Goal: Task Accomplishment & Management: Manage account settings

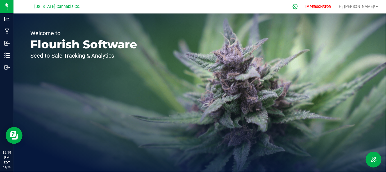
click at [298, 5] on icon at bounding box center [295, 7] width 6 height 6
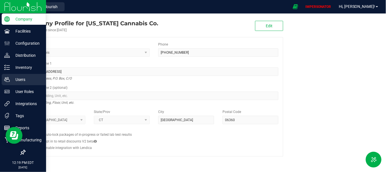
click at [25, 85] on link "Users" at bounding box center [23, 80] width 46 height 12
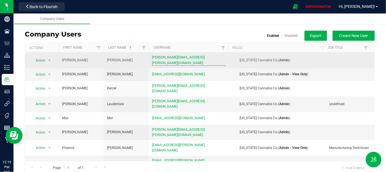
click at [178, 60] on span "stephen.doyle@2bridges.ag" at bounding box center [189, 60] width 74 height 11
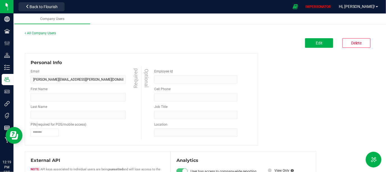
type input "Stephen"
type input "Doyle"
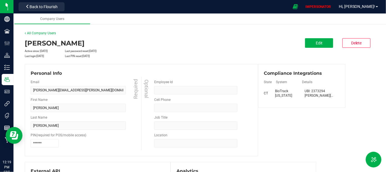
drag, startPoint x: 303, startPoint y: 92, endPoint x: 326, endPoint y: 92, distance: 22.7
click at [326, 92] on div "UBI: 2373294" at bounding box center [319, 91] width 30 height 4
drag, startPoint x: 301, startPoint y: 98, endPoint x: 340, endPoint y: 98, distance: 38.2
click at [340, 98] on div "Compliance Integrations State System Details CT BioTrack Connecticut UBI: 23732…" at bounding box center [302, 86] width 88 height 44
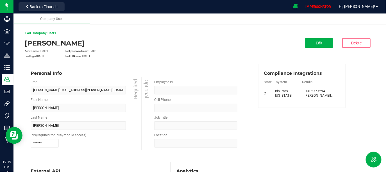
drag, startPoint x: 334, startPoint y: 94, endPoint x: 295, endPoint y: 94, distance: 38.7
click at [295, 94] on div "CT BioTrack Connecticut UBI: 2373294 Stephen.doyle@ctcannabisco.com" at bounding box center [302, 93] width 76 height 9
click at [295, 94] on div "BioTrack Connecticut" at bounding box center [287, 93] width 25 height 9
click at [43, 33] on link "All Company Users" at bounding box center [40, 33] width 31 height 4
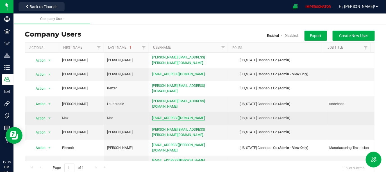
click at [181, 115] on span "max.mor@ctcannabisco.com" at bounding box center [178, 117] width 53 height 5
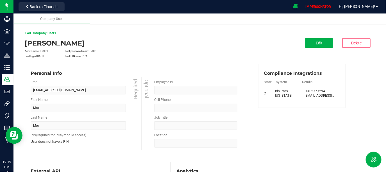
click at [304, 91] on div "UBI: 2373294" at bounding box center [319, 91] width 30 height 4
drag, startPoint x: 301, startPoint y: 95, endPoint x: 329, endPoint y: 97, distance: 28.7
click at [329, 96] on div "UBI: 2373294 max.mor@ctcannabisco.com" at bounding box center [317, 93] width 34 height 9
click at [329, 97] on div "max.mor@ctcannabisco.com" at bounding box center [319, 95] width 30 height 4
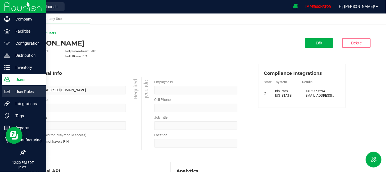
click at [21, 91] on p "User Roles" at bounding box center [27, 91] width 34 height 7
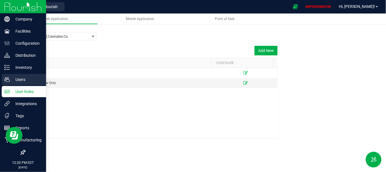
click at [15, 78] on p "Users" at bounding box center [27, 79] width 34 height 7
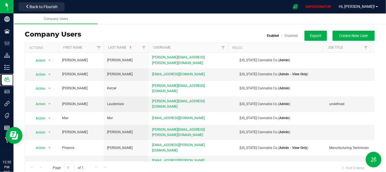
scroll to position [5, 0]
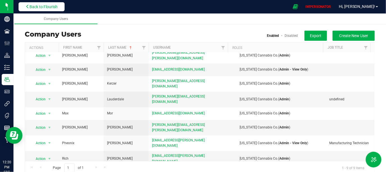
click at [53, 7] on span "Back to Flourish" at bounding box center [43, 6] width 28 height 4
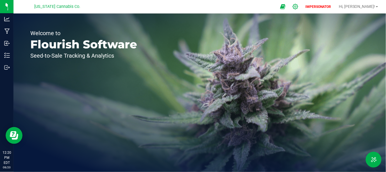
click at [298, 8] on icon at bounding box center [295, 7] width 6 height 6
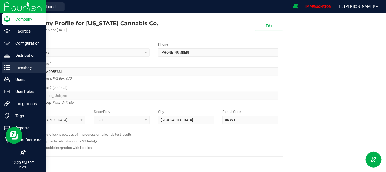
click at [9, 68] on icon at bounding box center [7, 68] width 6 height 6
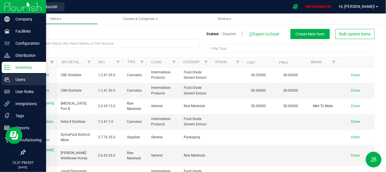
click at [16, 78] on p "Users" at bounding box center [27, 79] width 34 height 7
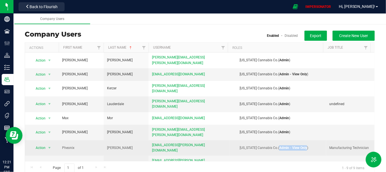
drag, startPoint x: 305, startPoint y: 135, endPoint x: 278, endPoint y: 135, distance: 27.2
click at [278, 145] on div "Connecticut Cannabis Co. ( Admin - View Only )" at bounding box center [277, 147] width 98 height 5
click at [279, 146] on b "Admin - View Only" at bounding box center [293, 148] width 28 height 4
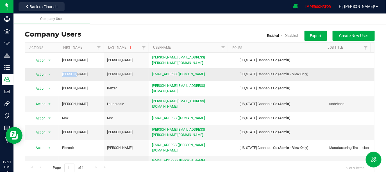
drag, startPoint x: 61, startPoint y: 71, endPoint x: 89, endPoint y: 71, distance: 27.8
click at [89, 71] on td "Jeanette" at bounding box center [81, 74] width 45 height 13
click at [183, 74] on span "accounting@ctcannabisco.com" at bounding box center [178, 74] width 53 height 5
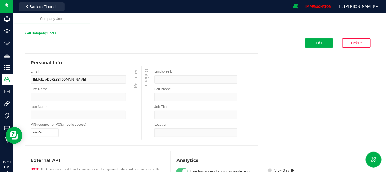
type input "Jeanette"
type input "Gaines"
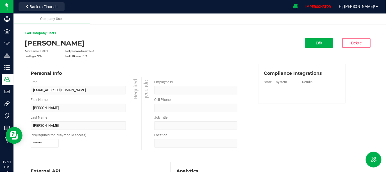
drag, startPoint x: 34, startPoint y: 56, endPoint x: 58, endPoint y: 56, distance: 23.6
click at [58, 56] on div "Last login: N/A" at bounding box center [44, 55] width 39 height 5
click at [48, 54] on div "Last login: N/A" at bounding box center [44, 55] width 39 height 5
drag, startPoint x: 24, startPoint y: 57, endPoint x: 64, endPoint y: 56, distance: 39.6
click at [64, 56] on div "Connecticut Cannabis Co. Users accounting@ctcannabisco.com All Company Users Je…" at bounding box center [199, 152] width 372 height 254
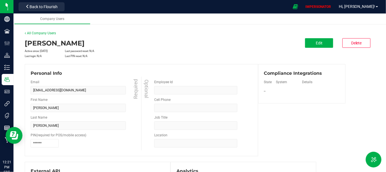
click at [142, 50] on div "Active since: Jul 24, 2025 Last password reset: N/A" at bounding box center [141, 50] width 233 height 5
click at [48, 33] on link "All Company Users" at bounding box center [40, 33] width 31 height 4
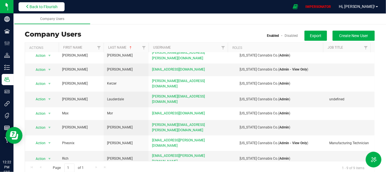
click at [50, 8] on span "Back to Flourish" at bounding box center [43, 6] width 28 height 4
